Goal: Information Seeking & Learning: Find specific fact

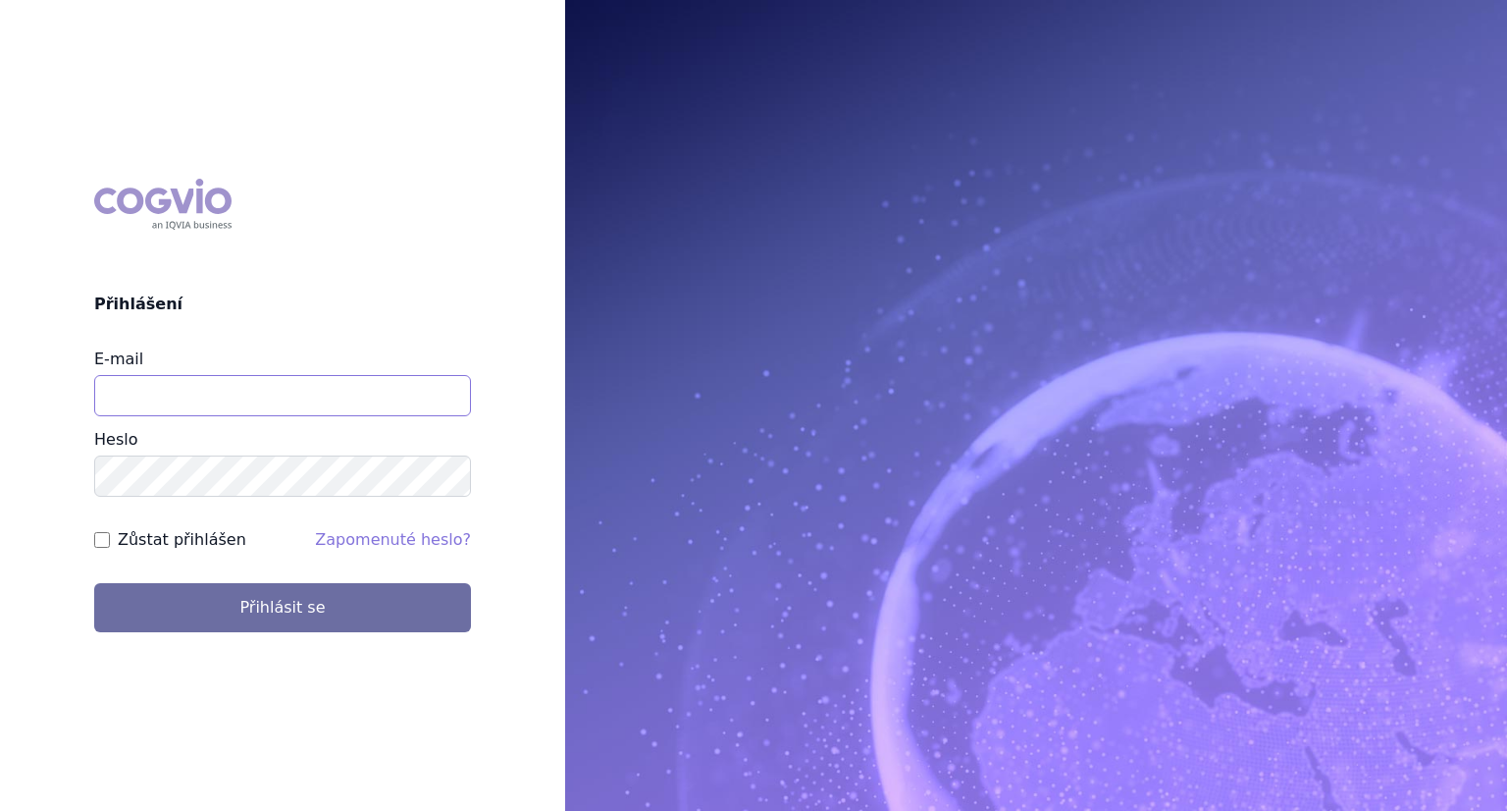
click at [169, 408] on input "E-mail" at bounding box center [282, 395] width 377 height 41
type input "lenka.kratochvilova@msd.com"
click at [94, 583] on button "Přihlásit se" at bounding box center [282, 607] width 377 height 49
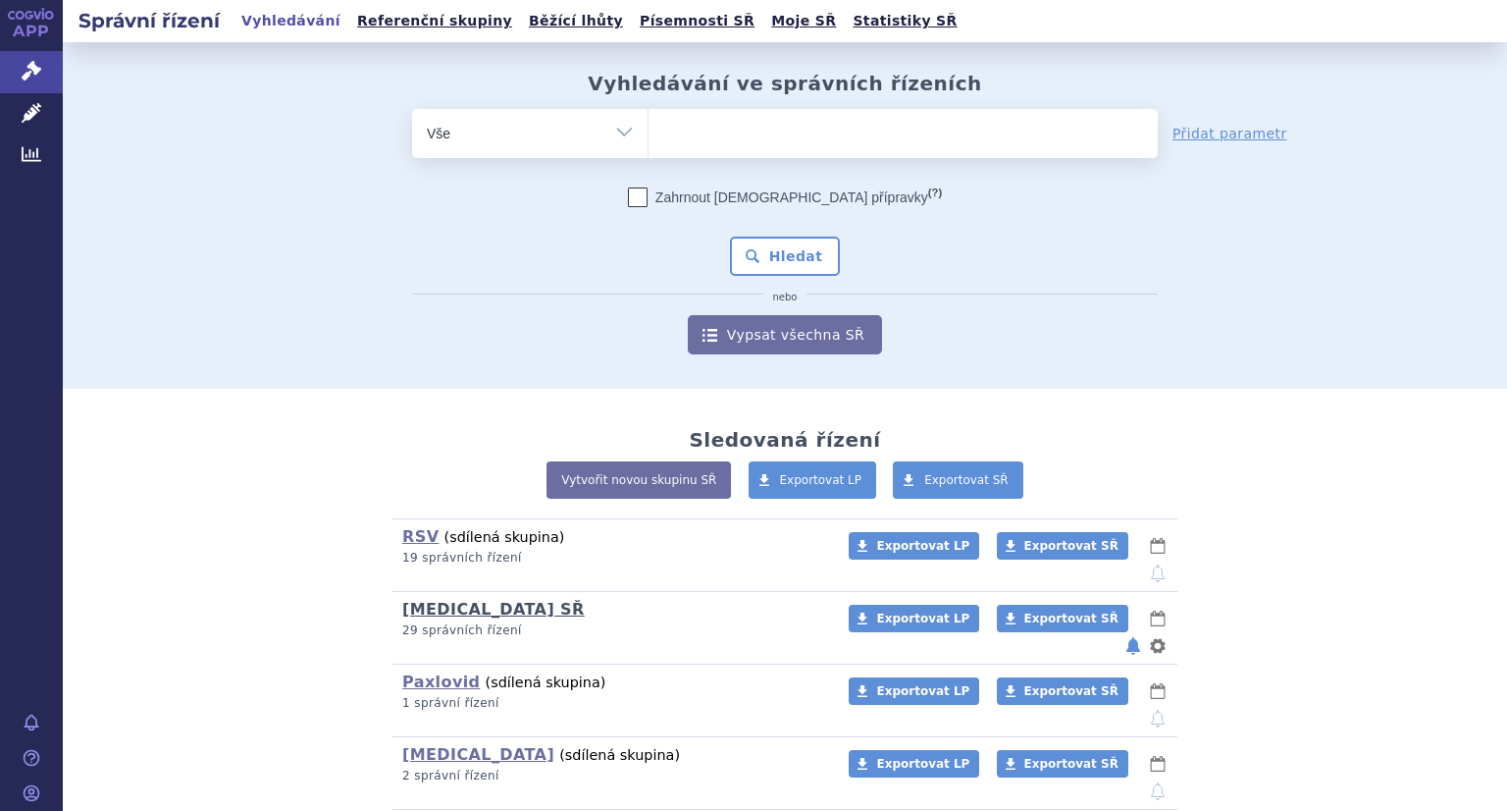
click at [444, 600] on link "[MEDICAL_DATA] SŘ" at bounding box center [493, 609] width 183 height 19
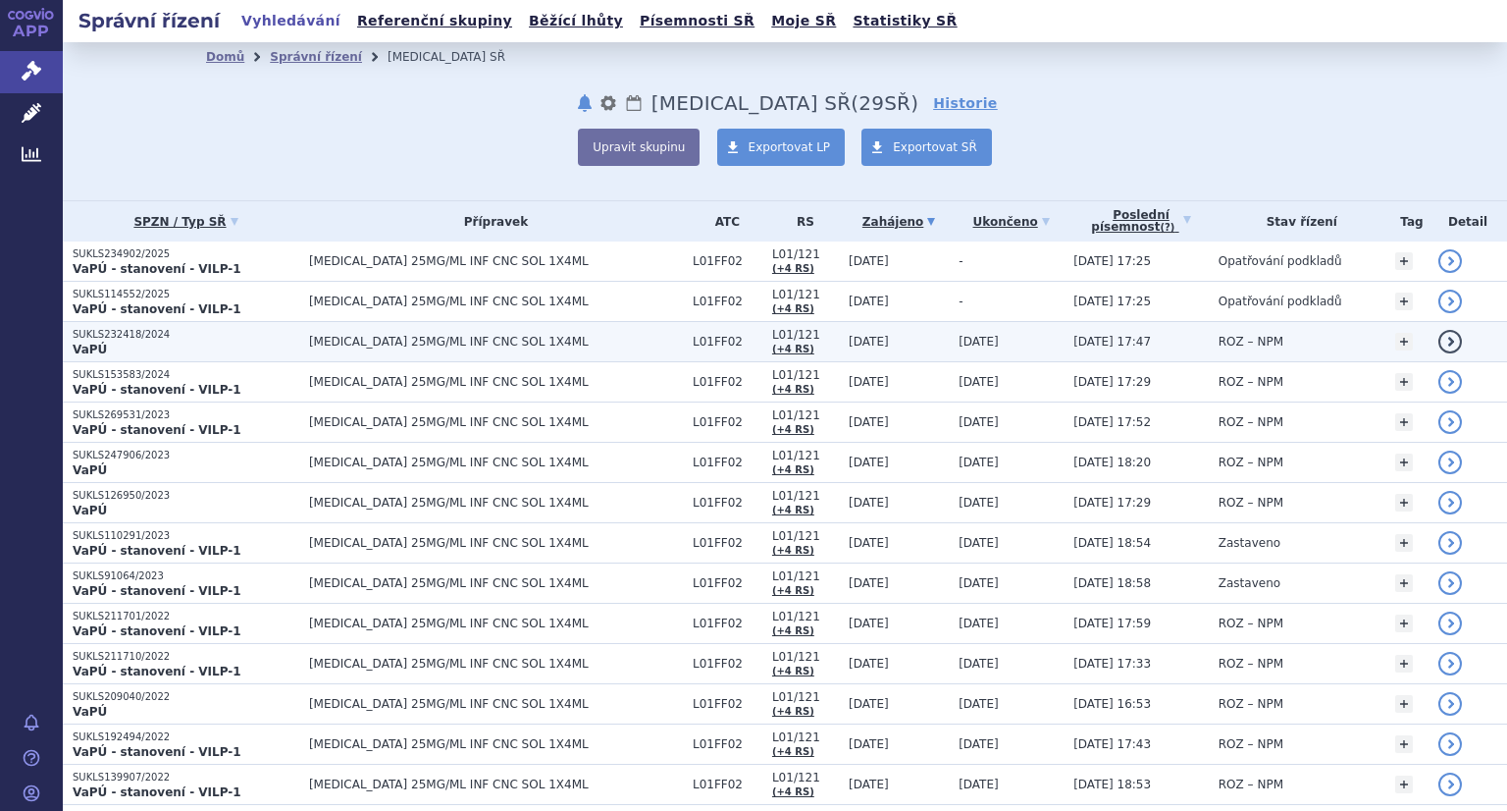
click at [107, 339] on p "SUKLS232418/2024" at bounding box center [186, 335] width 227 height 14
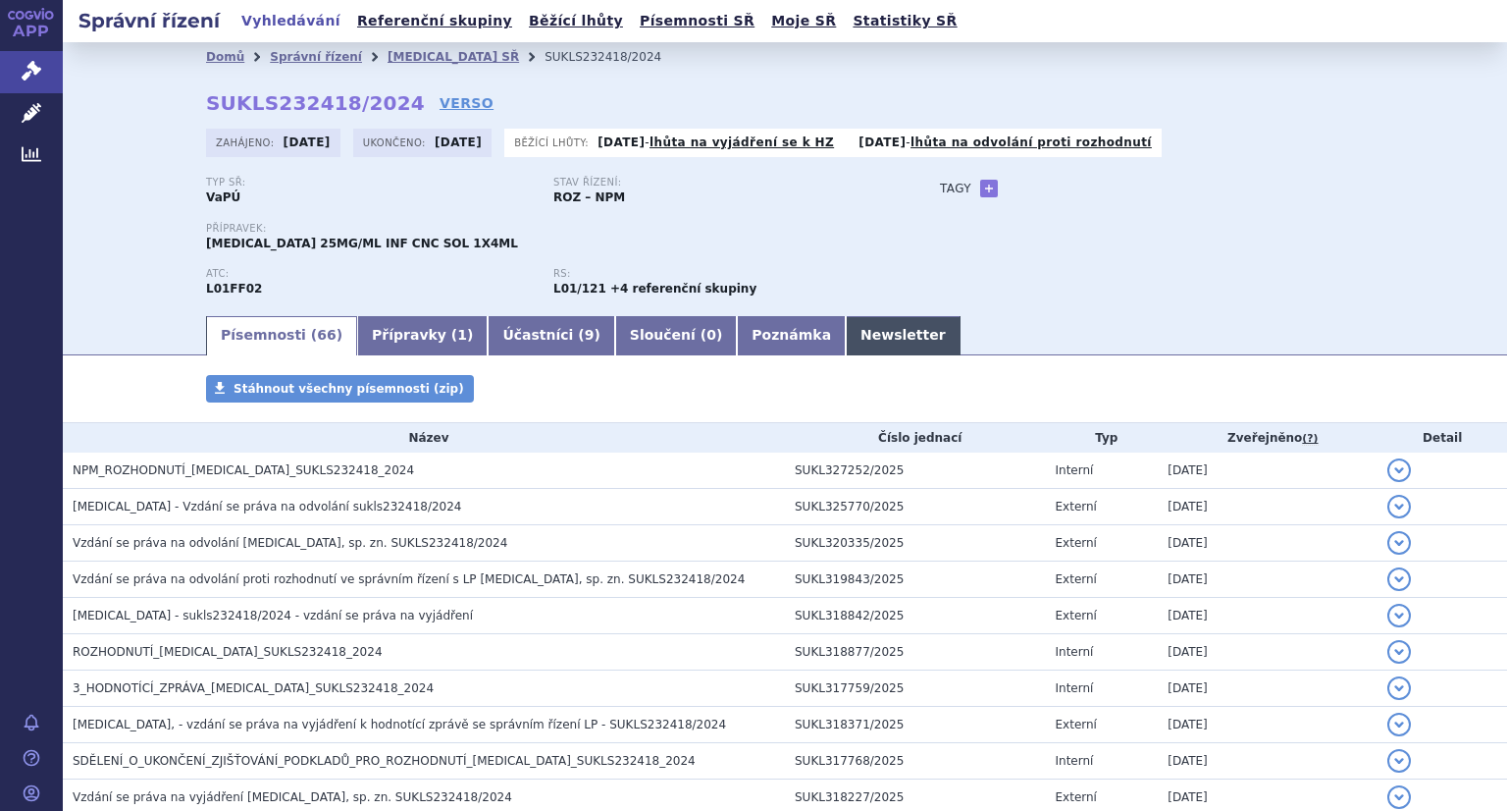
click at [846, 337] on link "Newsletter" at bounding box center [903, 335] width 115 height 39
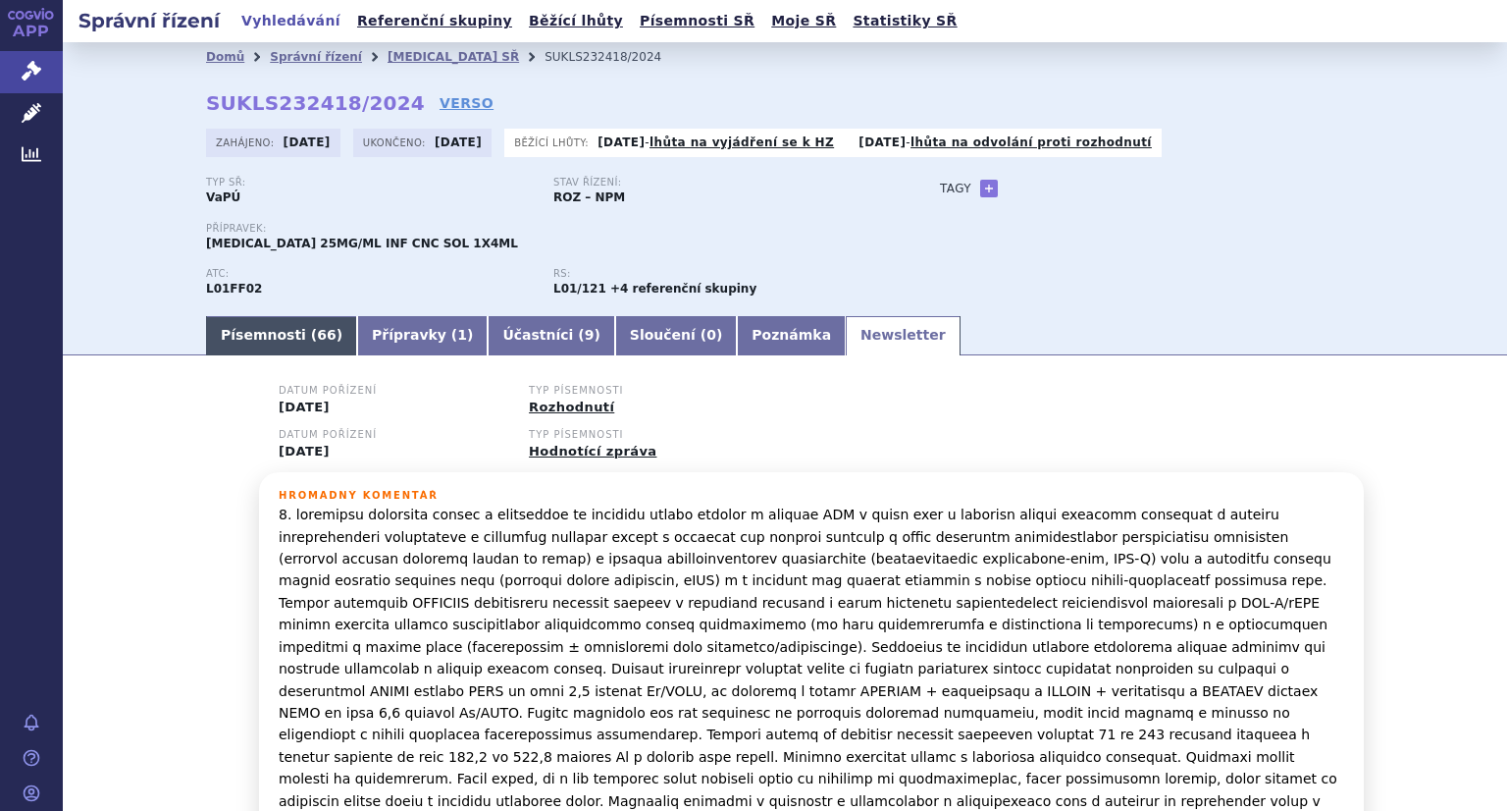
click at [292, 346] on link "Písemnosti ( 66 )" at bounding box center [281, 335] width 151 height 39
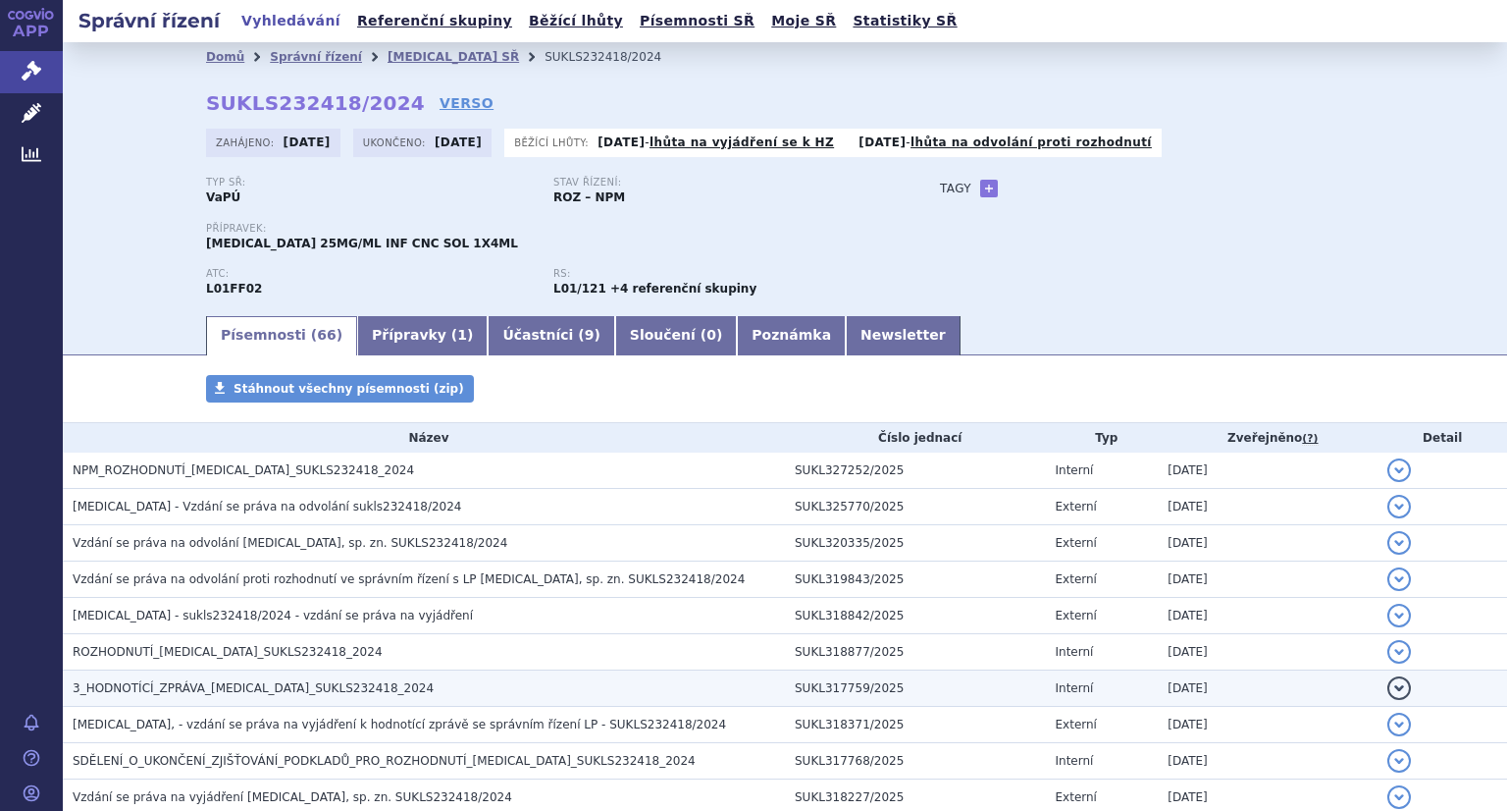
click at [293, 689] on span "3_HODNOTÍCÍ_ZPRÁVA_KEYTRUDA_SUKLS232418_2024" at bounding box center [253, 688] width 361 height 14
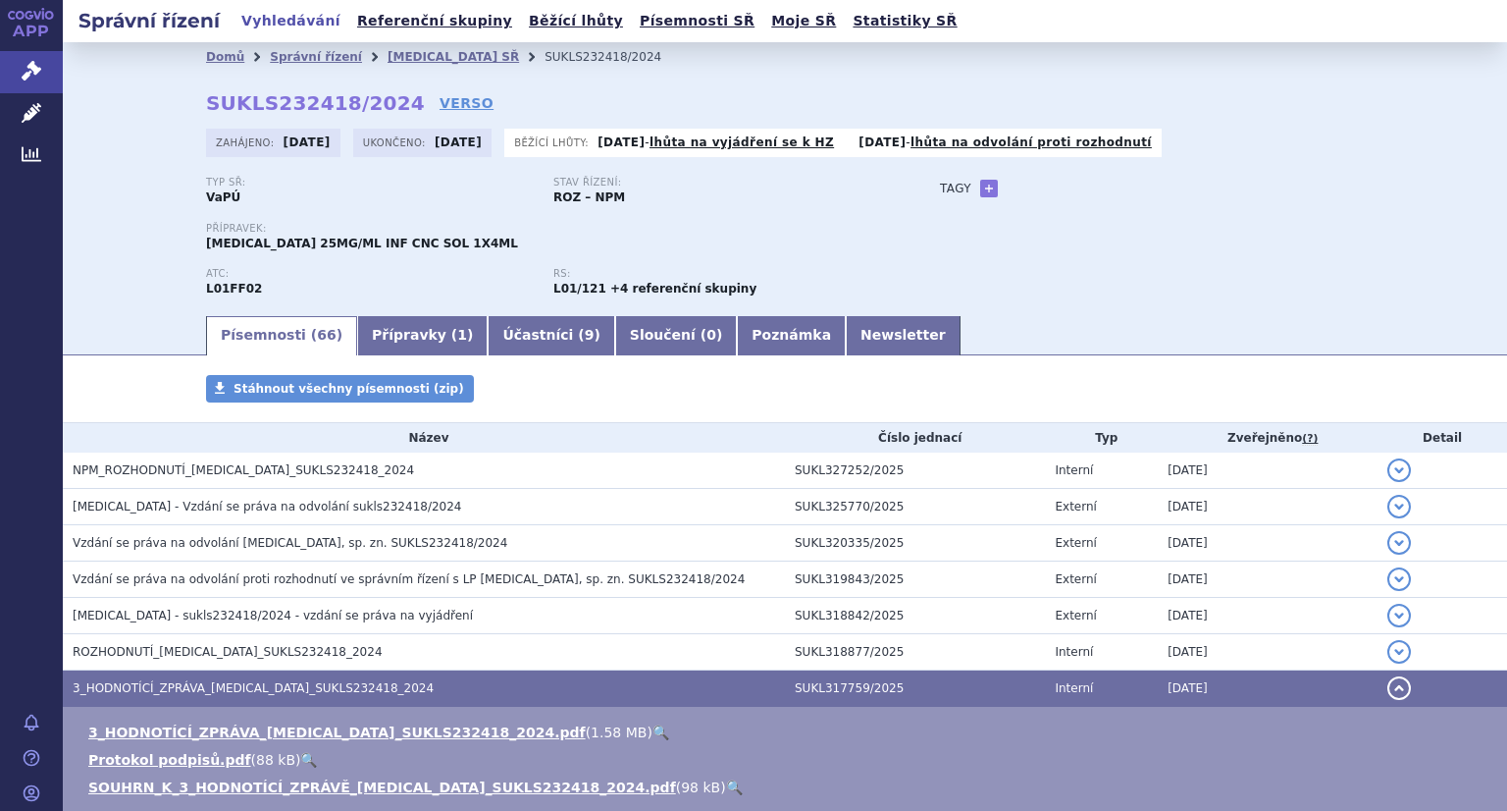
click at [653, 736] on link "🔍" at bounding box center [661, 732] width 17 height 16
